Goal: Information Seeking & Learning: Learn about a topic

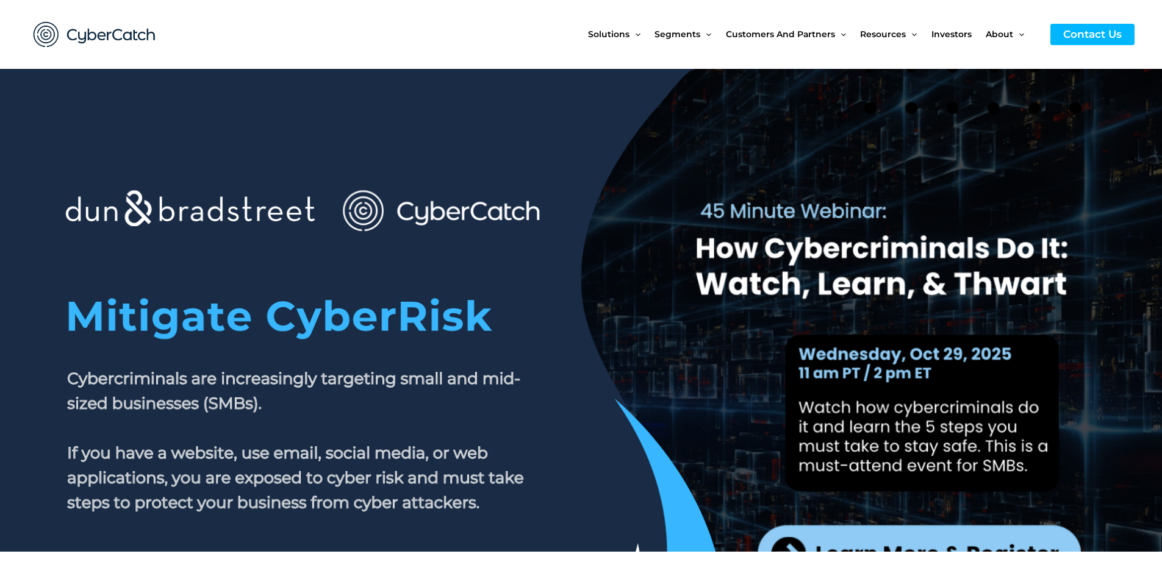
drag, startPoint x: 955, startPoint y: 466, endPoint x: 944, endPoint y: 485, distance: 22.2
click at [955, 466] on section at bounding box center [581, 310] width 1162 height 483
click at [905, 462] on div at bounding box center [581, 363] width 683 height 366
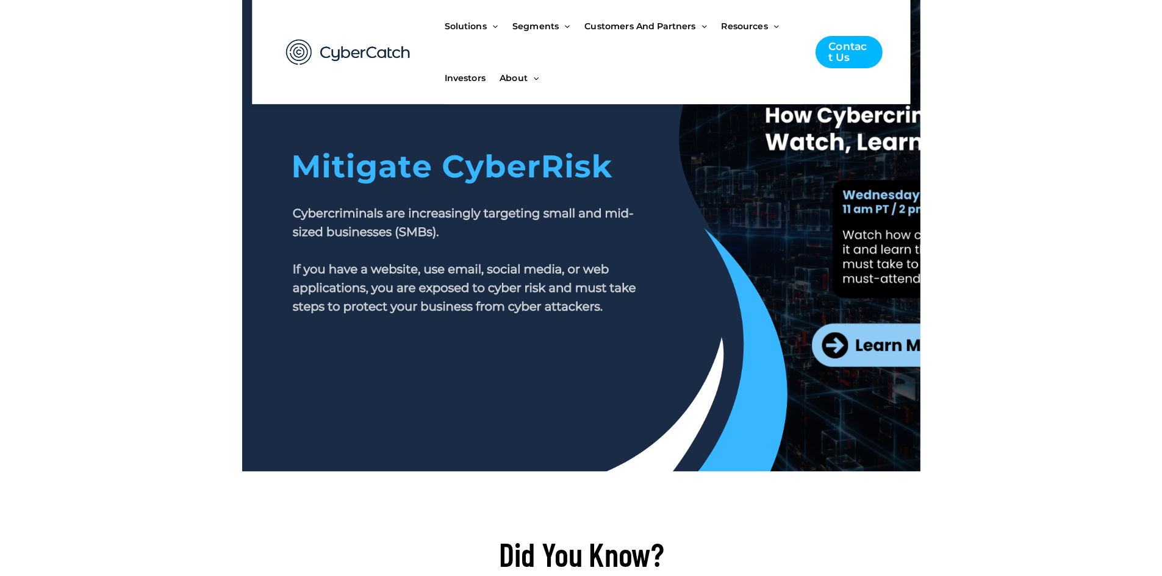
scroll to position [395, 0]
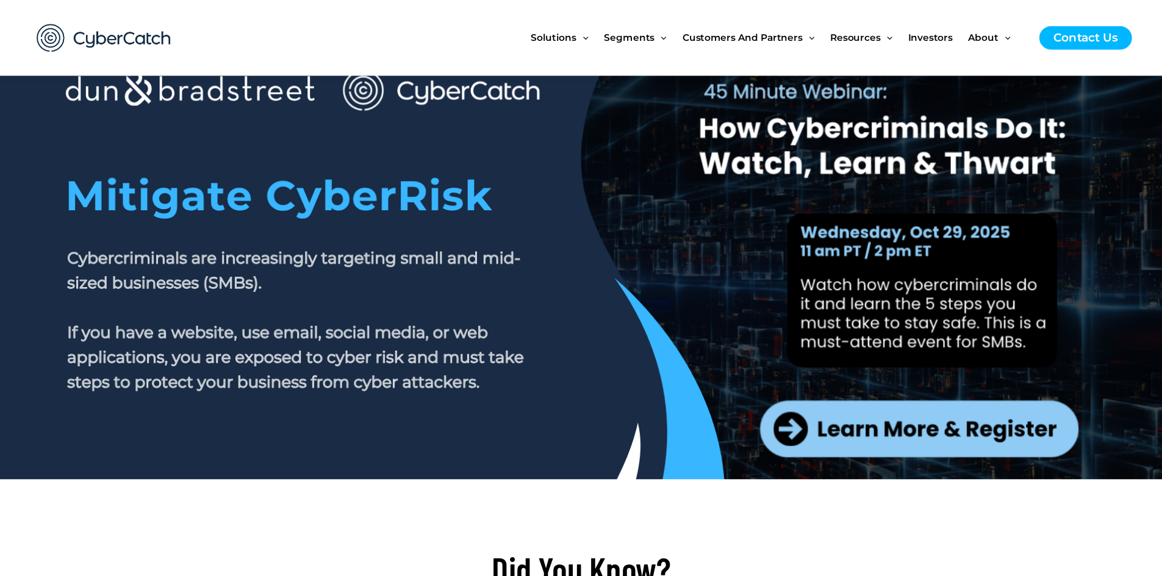
scroll to position [116, 0]
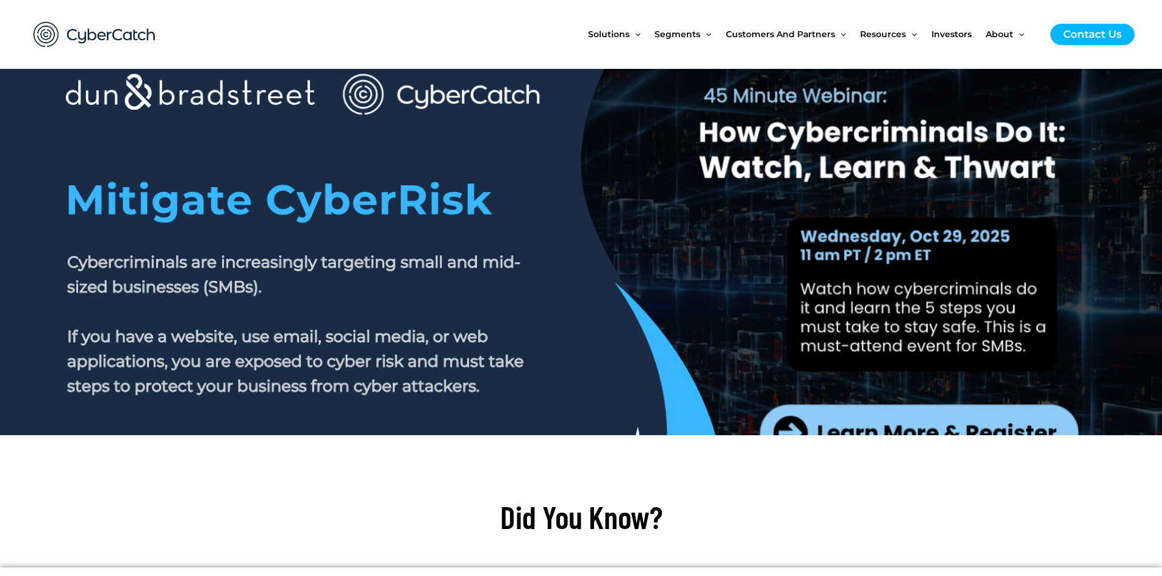
click at [1080, 10] on div "Solutions Menu Toggle US Compliance Manager Canada Compliance Manager EU Compli…" at bounding box center [761, 34] width 746 height 69
click at [1127, 23] on div "Solutions Menu Toggle US Compliance Manager Canada Compliance Manager EU Compli…" at bounding box center [761, 34] width 746 height 69
click at [975, 4] on div "Solutions Menu Toggle US Compliance Manager Canada Compliance Manager EU Compli…" at bounding box center [761, 34] width 746 height 69
click at [1073, 12] on div "Solutions Menu Toggle US Compliance Manager Canada Compliance Manager EU Compli…" at bounding box center [761, 34] width 746 height 69
click at [982, 13] on link "Investors" at bounding box center [958, 34] width 54 height 51
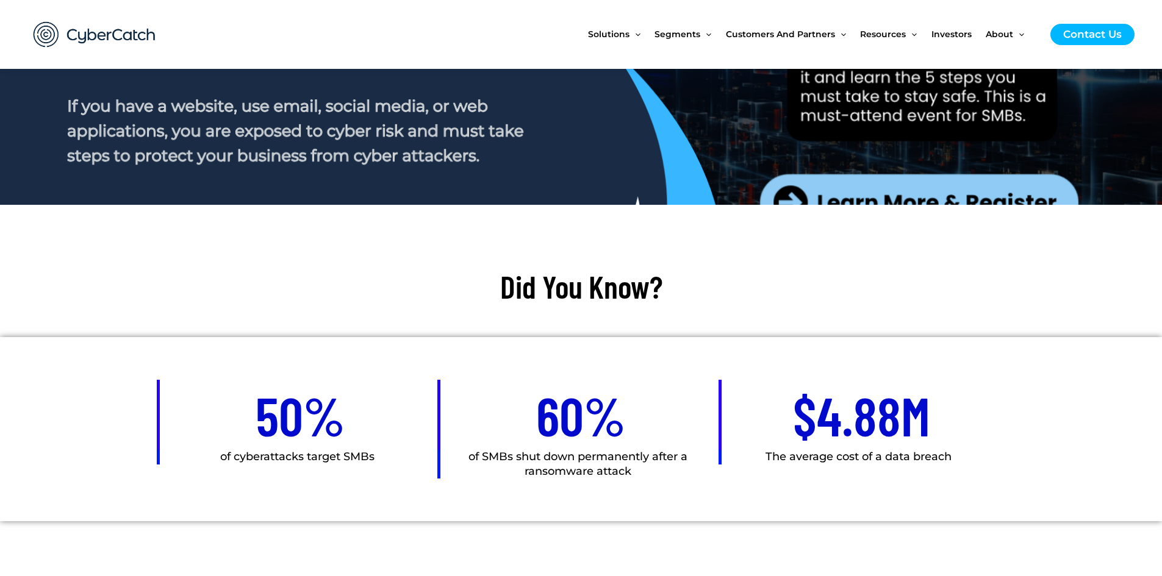
scroll to position [177, 0]
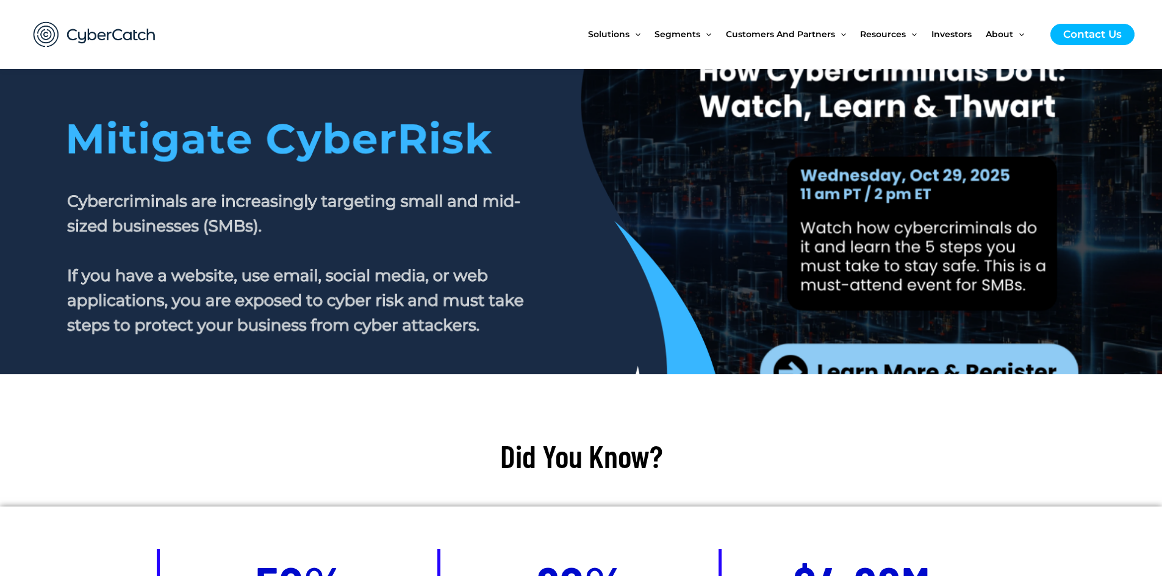
click at [962, 365] on section at bounding box center [581, 132] width 1162 height 483
click at [963, 365] on section at bounding box center [581, 132] width 1162 height 483
click at [969, 361] on section at bounding box center [581, 132] width 1162 height 483
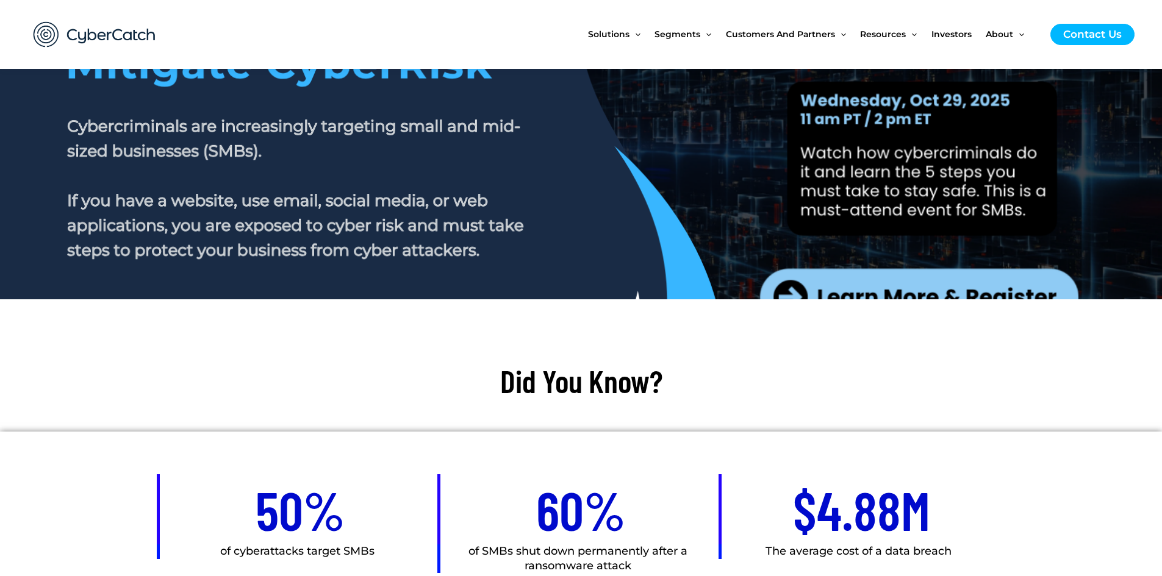
scroll to position [116, 0]
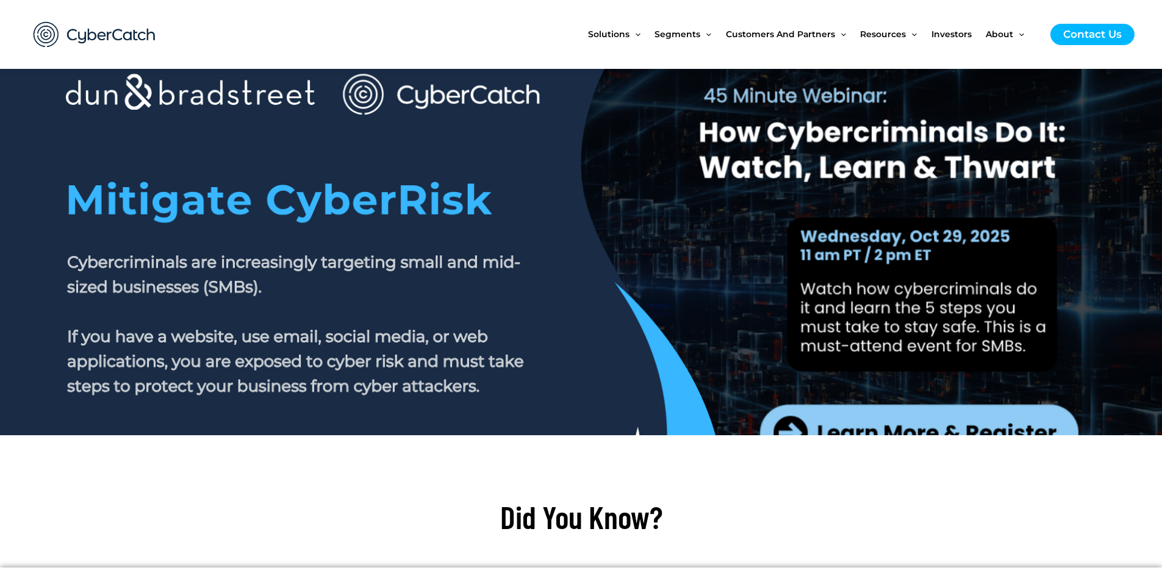
click at [967, 410] on section at bounding box center [581, 193] width 1162 height 483
click at [967, 414] on section at bounding box center [581, 193] width 1162 height 483
click at [967, 417] on section at bounding box center [581, 193] width 1162 height 483
click at [925, 424] on section at bounding box center [581, 193] width 1162 height 483
click at [869, 421] on div at bounding box center [581, 246] width 683 height 366
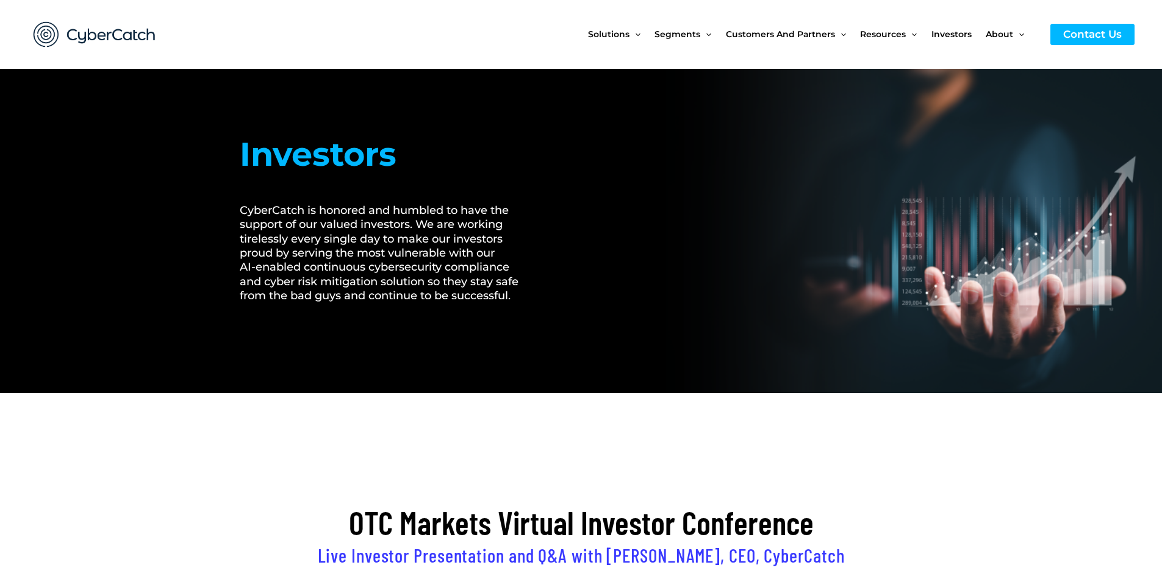
click at [1129, 10] on div "Solutions Menu Toggle US Compliance Manager Canada Compliance Manager EU Compli…" at bounding box center [761, 34] width 746 height 69
